Goal: Task Accomplishment & Management: Use online tool/utility

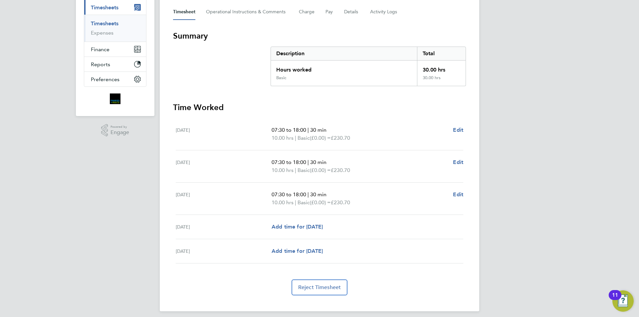
scroll to position [28, 0]
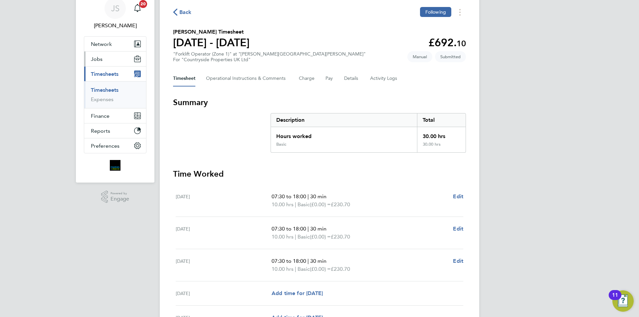
click at [108, 59] on button "Jobs" at bounding box center [115, 59] width 62 height 15
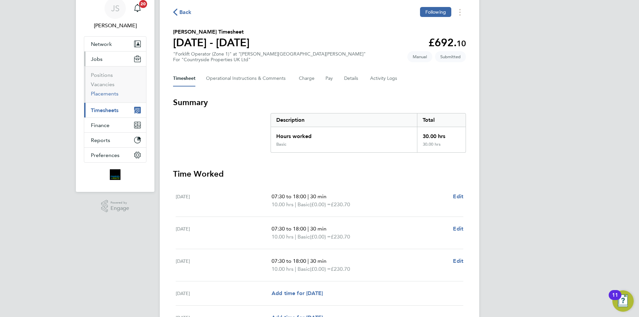
click at [102, 94] on link "Placements" at bounding box center [105, 93] width 28 height 6
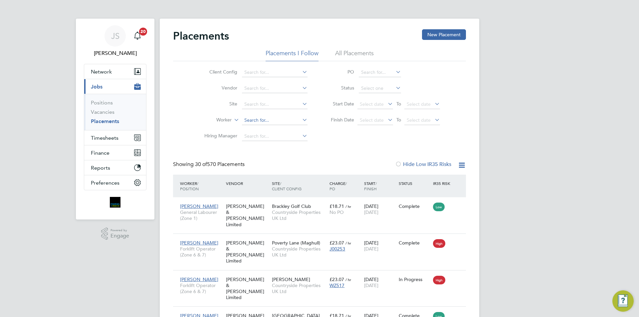
click at [267, 122] on input at bounding box center [275, 120] width 66 height 9
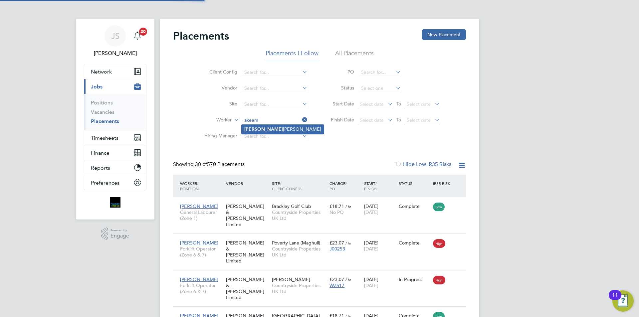
click at [280, 127] on li "Akeem Abiodun Ali" at bounding box center [283, 129] width 82 height 9
type input "Akeem Abiodun Ali"
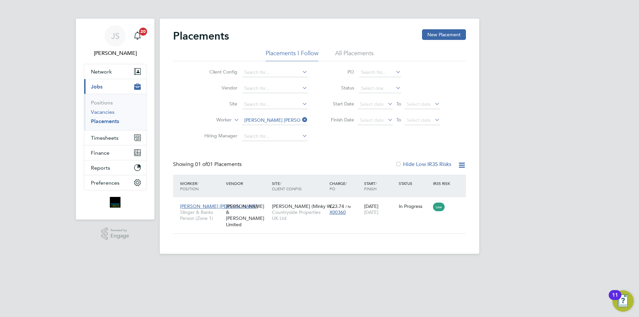
click at [107, 113] on link "Vacancies" at bounding box center [103, 112] width 24 height 6
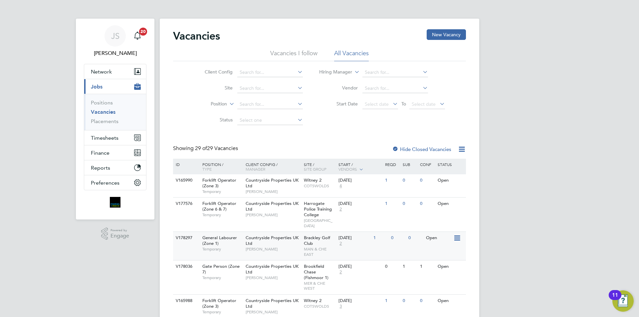
click at [283, 252] on div "Countryside Properties UK Ltd Cameron Marsden" at bounding box center [273, 243] width 58 height 23
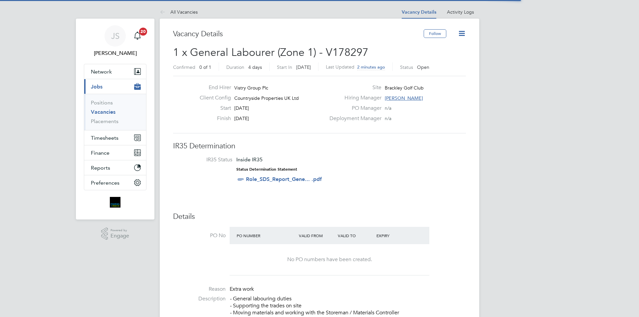
scroll to position [20, 58]
